Goal: Entertainment & Leisure: Consume media (video, audio)

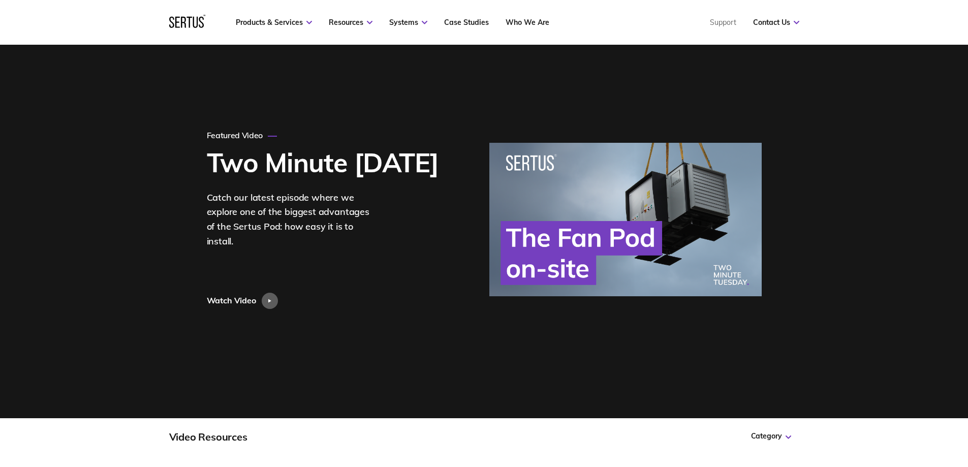
scroll to position [51, 0]
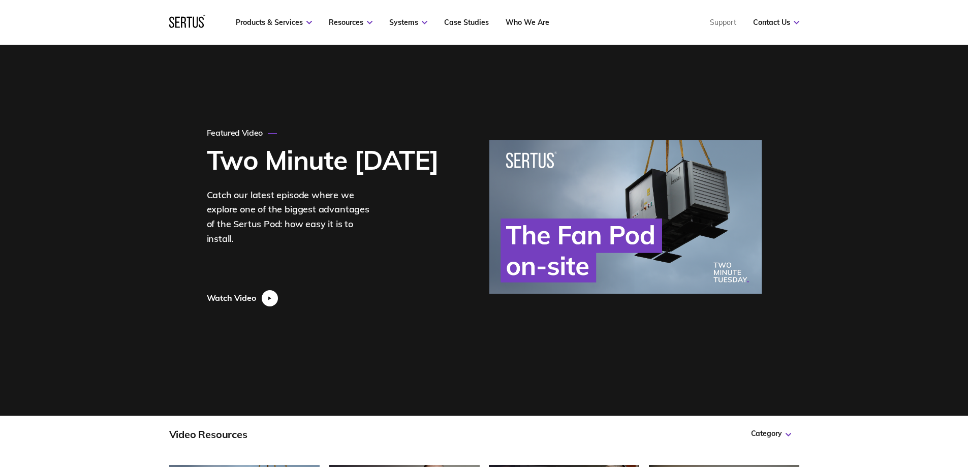
click at [264, 293] on div at bounding box center [270, 298] width 16 height 16
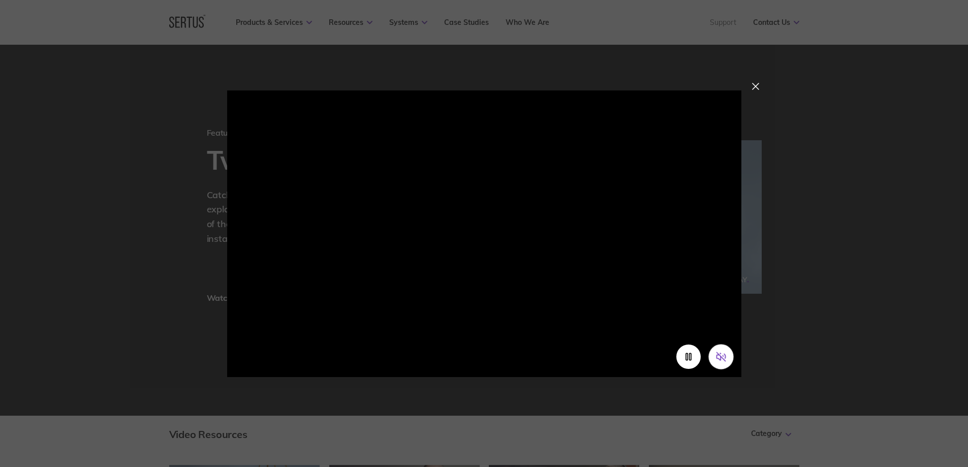
click at [720, 352] on icon "Unmute video" at bounding box center [720, 356] width 11 height 11
click at [752, 83] on div at bounding box center [755, 86] width 7 height 7
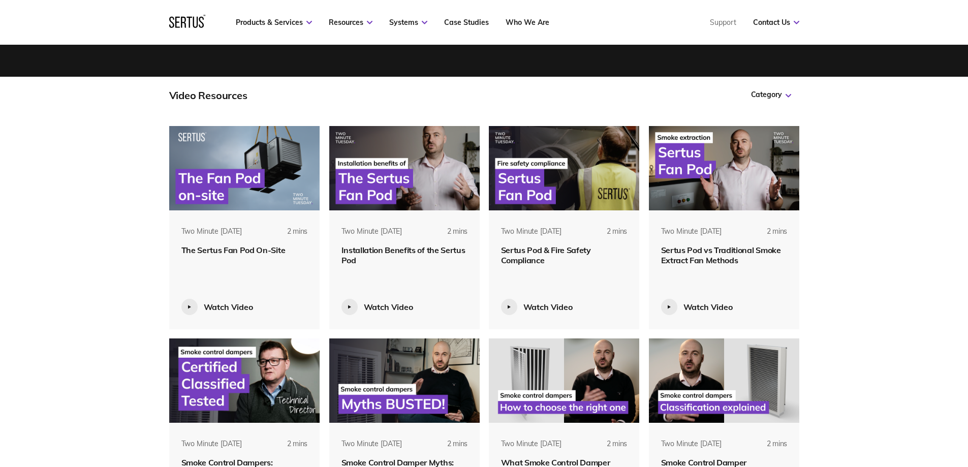
scroll to position [406, 0]
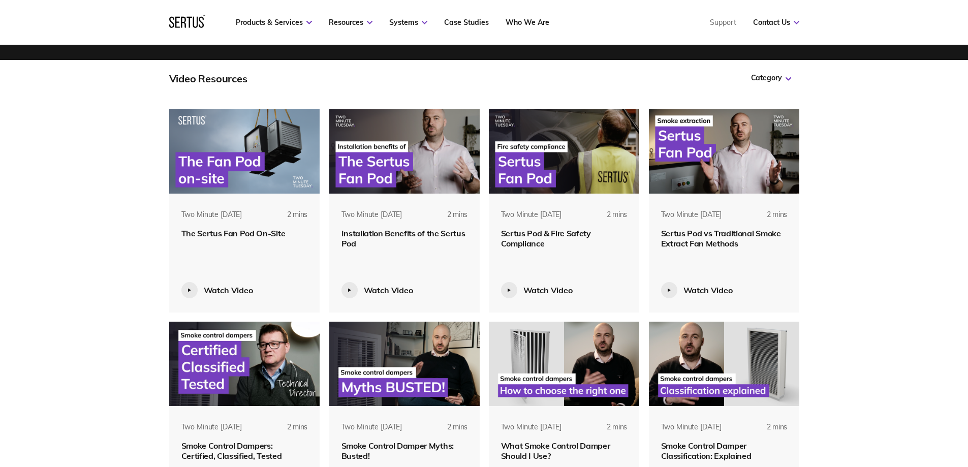
click at [524, 175] on img at bounding box center [564, 151] width 151 height 84
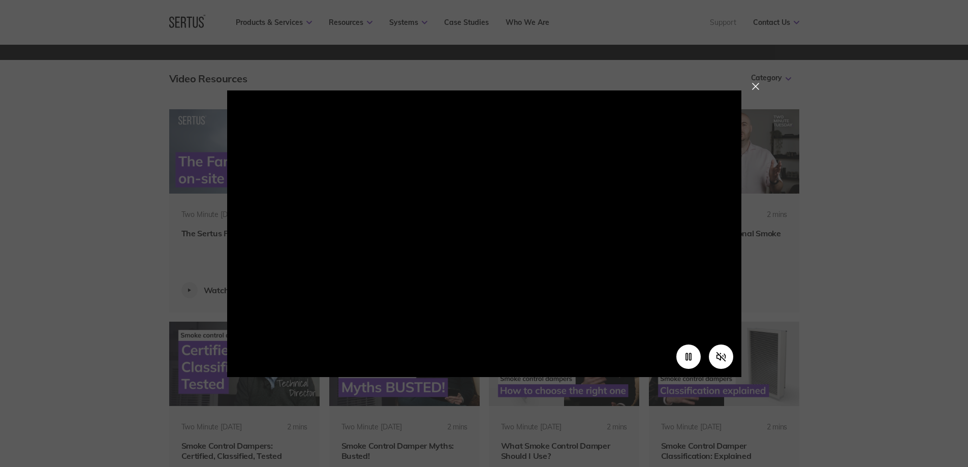
click at [434, 244] on video at bounding box center [484, 218] width 514 height 257
click at [728, 358] on button "Unmute video" at bounding box center [720, 356] width 25 height 25
click at [425, 222] on video at bounding box center [484, 218] width 514 height 257
click at [756, 85] on div at bounding box center [755, 86] width 7 height 7
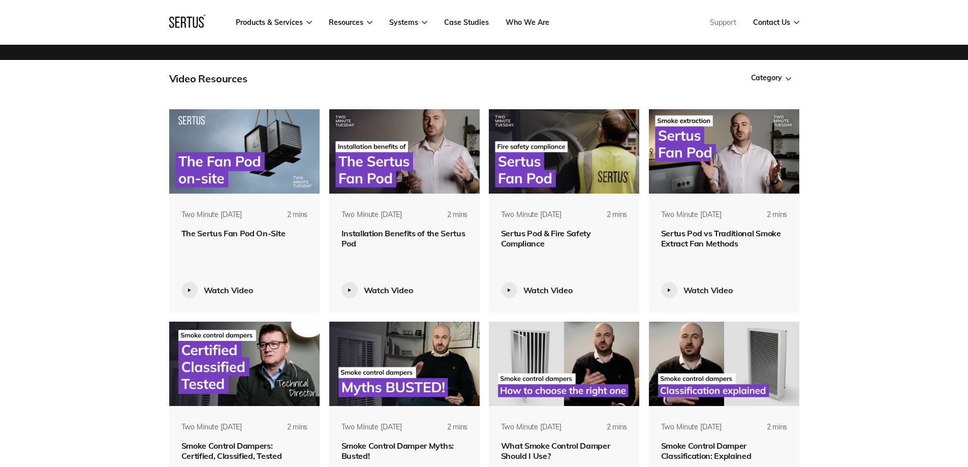
click at [398, 361] on img at bounding box center [404, 364] width 151 height 84
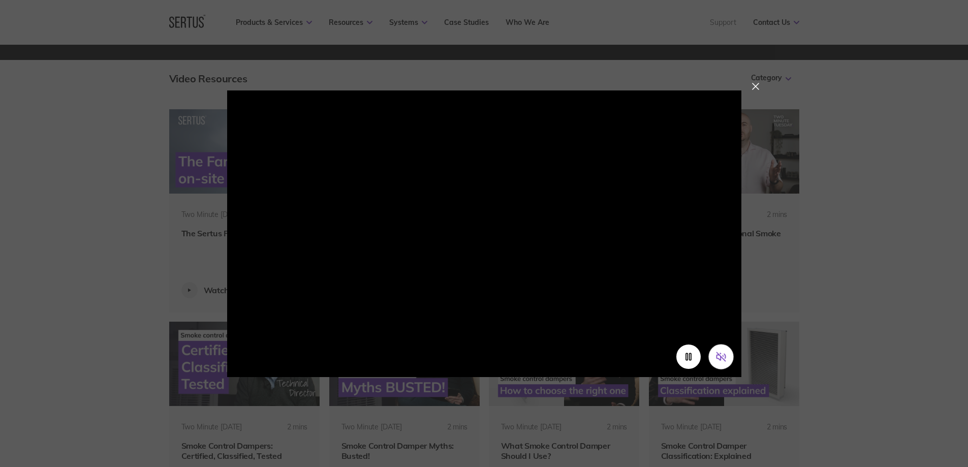
click at [719, 358] on icon "Unmute video" at bounding box center [720, 356] width 11 height 11
click at [758, 90] on div at bounding box center [755, 86] width 7 height 7
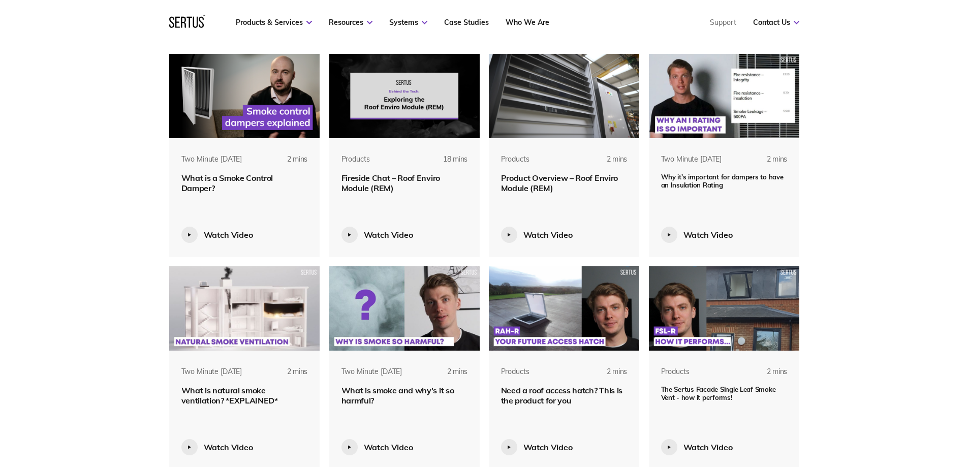
scroll to position [914, 0]
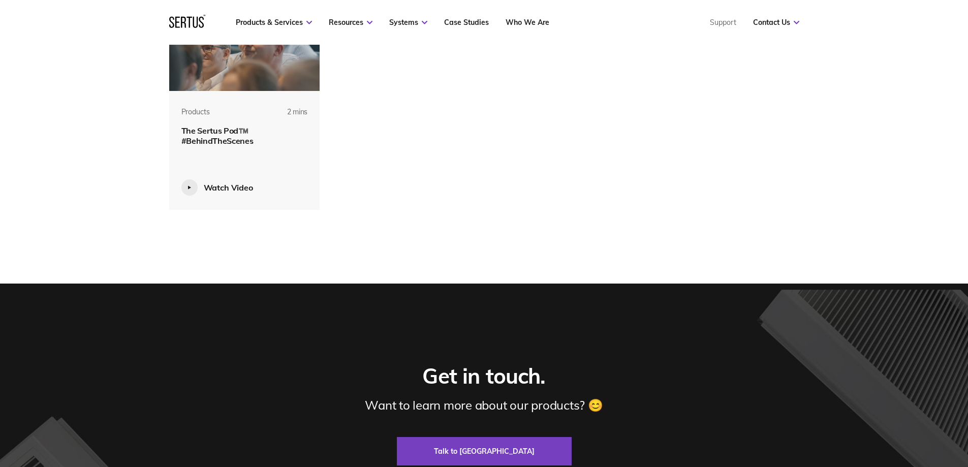
scroll to position [4825, 0]
